Goal: Find specific page/section

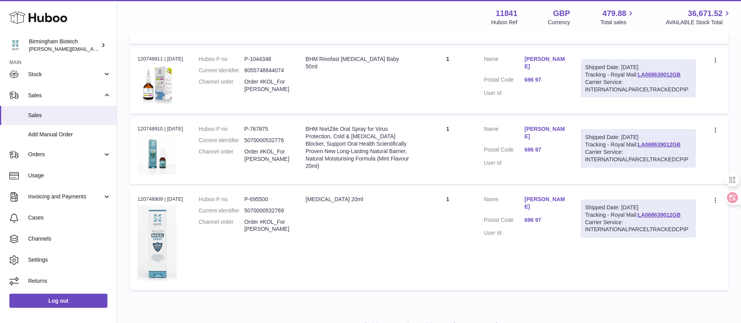
scroll to position [501, 0]
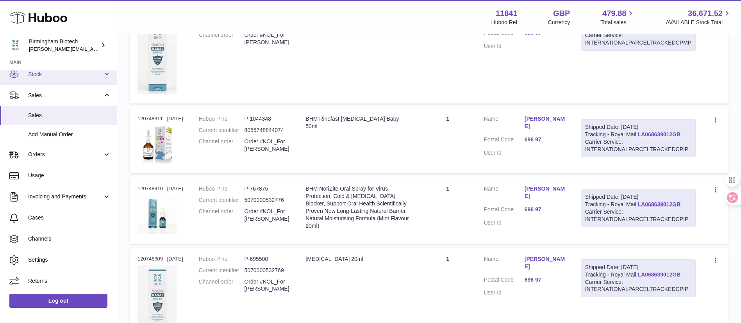
click at [65, 80] on link "Stock" at bounding box center [58, 74] width 117 height 21
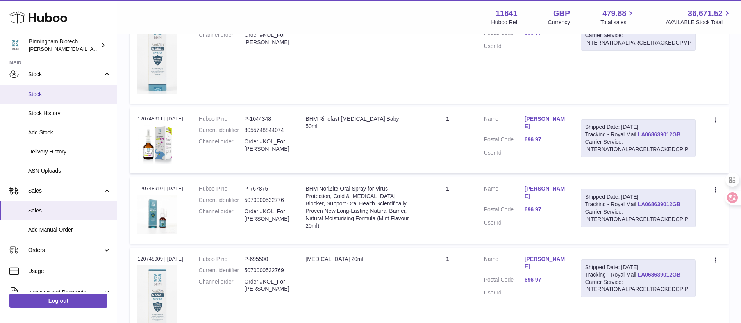
click at [62, 98] on link "Stock" at bounding box center [58, 94] width 117 height 19
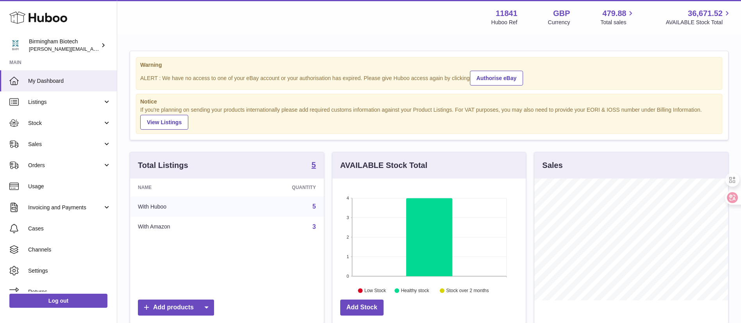
scroll to position [122, 193]
click at [57, 228] on span "Cases" at bounding box center [69, 228] width 83 height 7
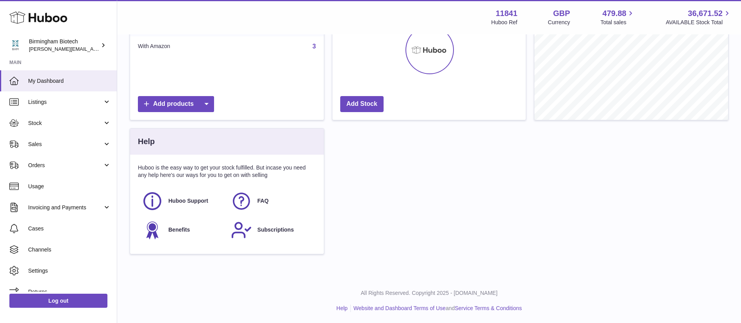
scroll to position [122, 193]
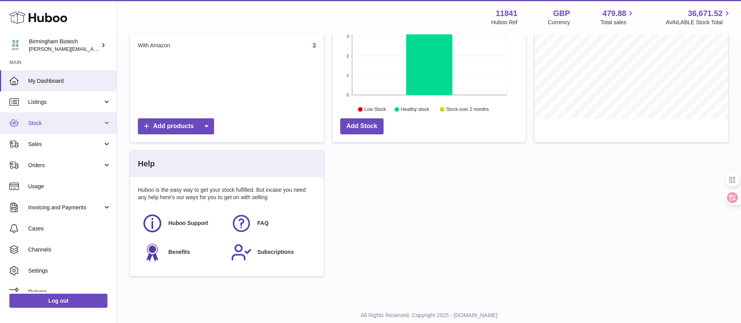
click at [71, 124] on span "Stock" at bounding box center [65, 122] width 75 height 7
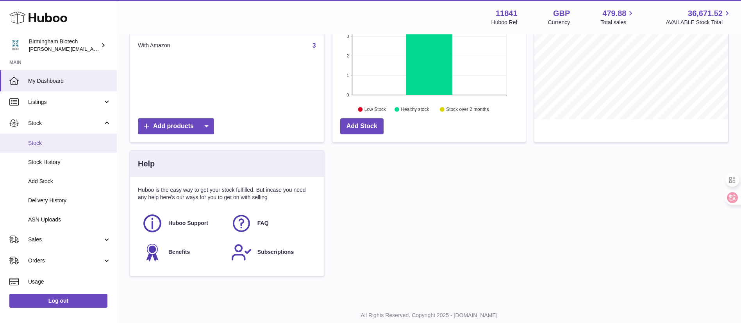
click at [63, 142] on span "Stock" at bounding box center [69, 142] width 83 height 7
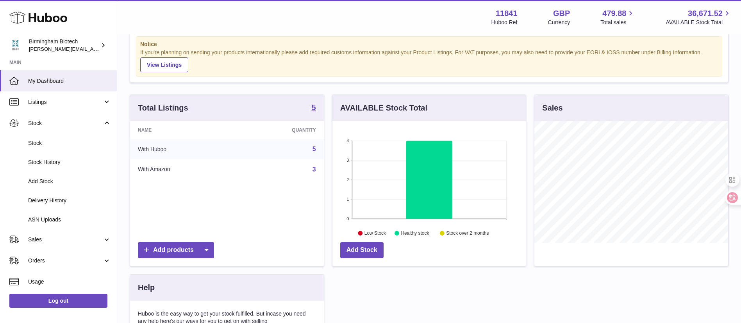
scroll to position [5, 0]
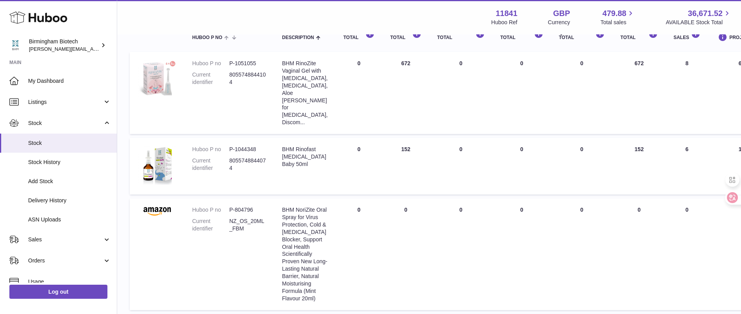
scroll to position [37, 0]
